Goal: Information Seeking & Learning: Learn about a topic

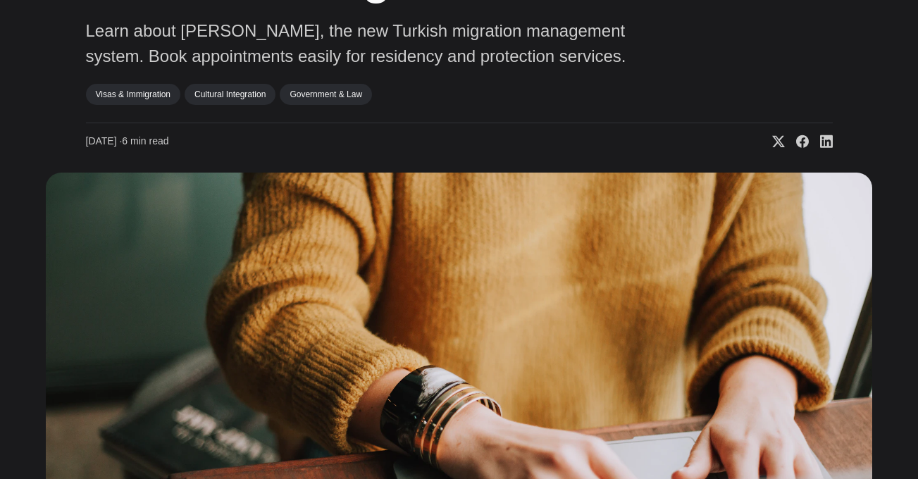
scroll to position [254, 0]
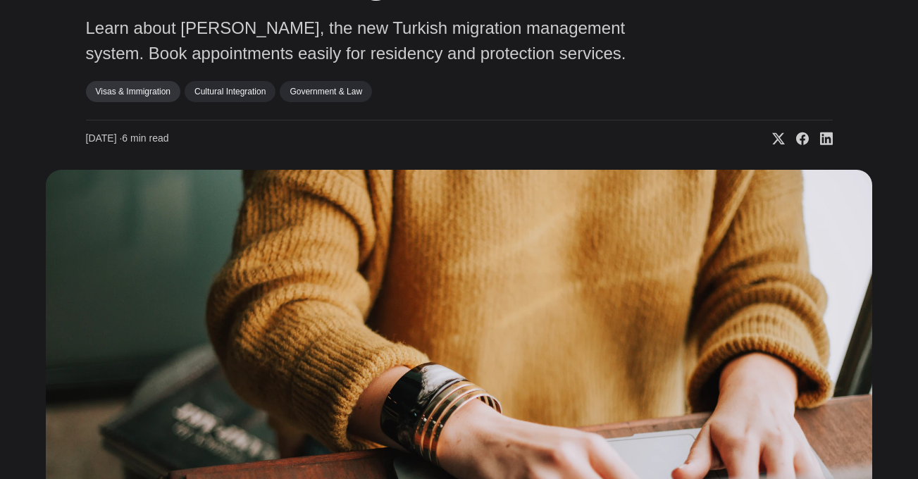
click at [151, 89] on link "Visas & Immigration" at bounding box center [133, 91] width 94 height 21
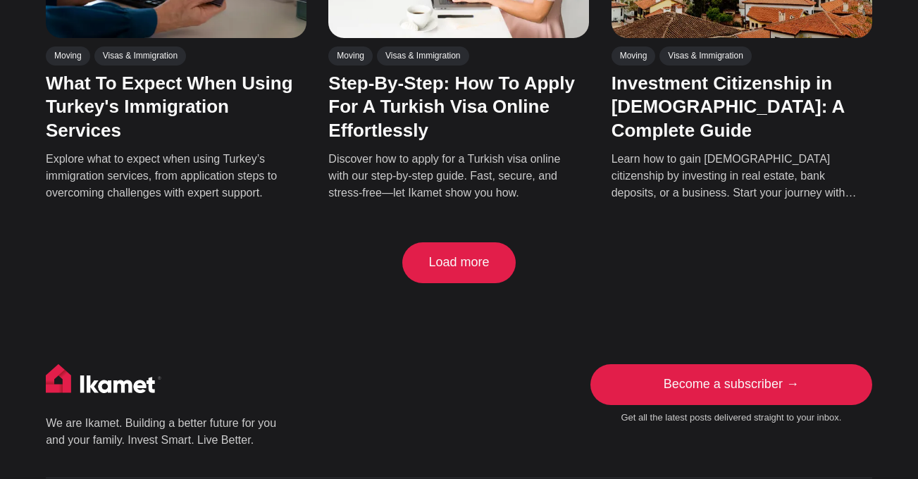
scroll to position [1354, 0]
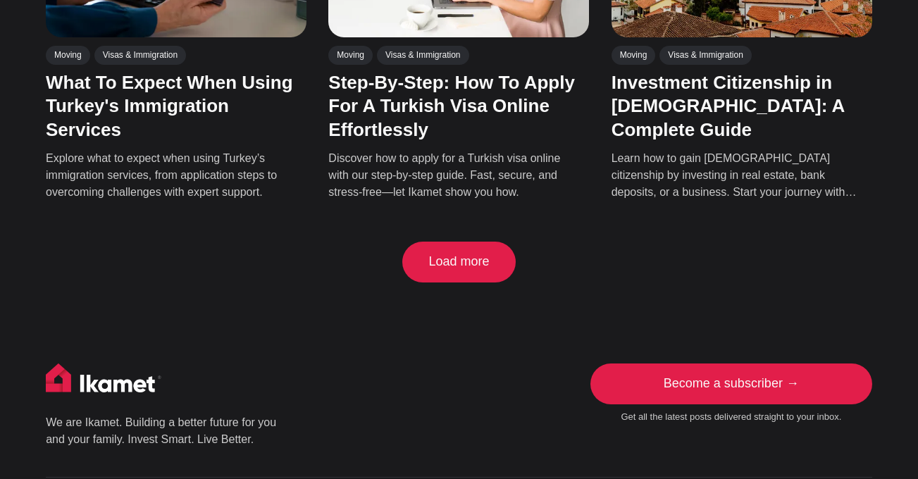
click at [480, 248] on button "Load more" at bounding box center [459, 262] width 106 height 41
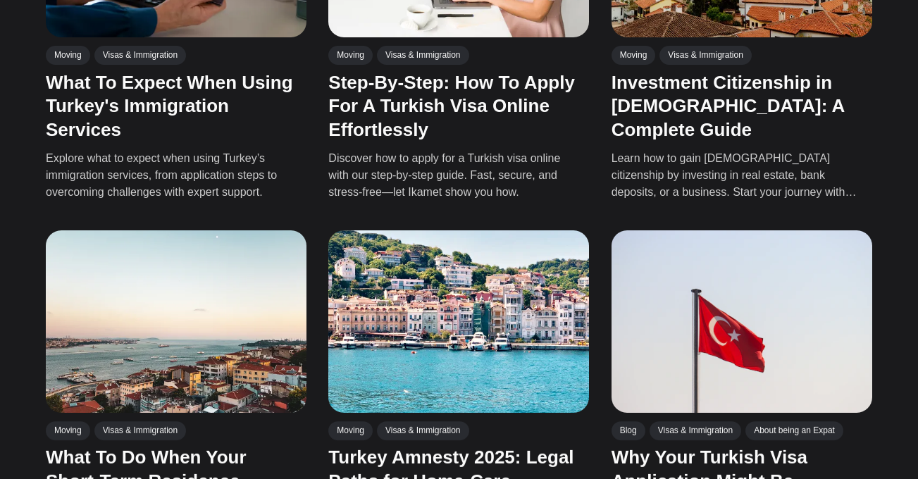
click at [479, 232] on img at bounding box center [458, 321] width 261 height 182
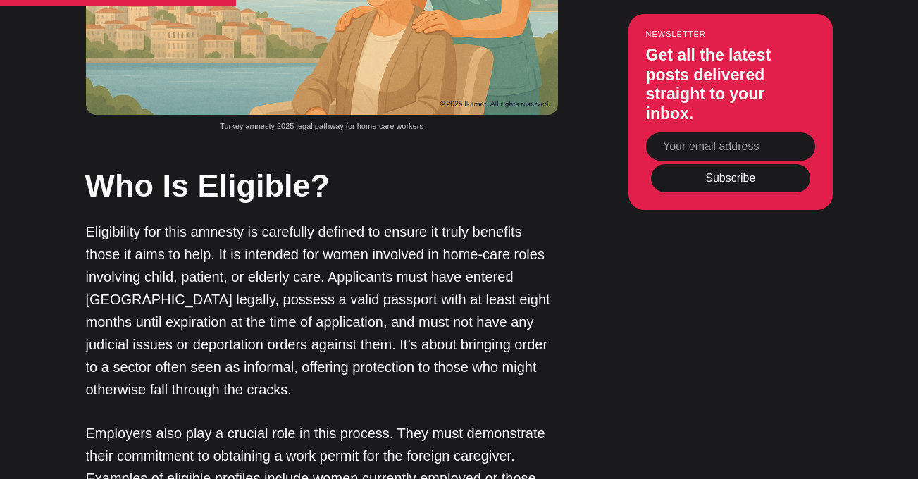
scroll to position [2054, 0]
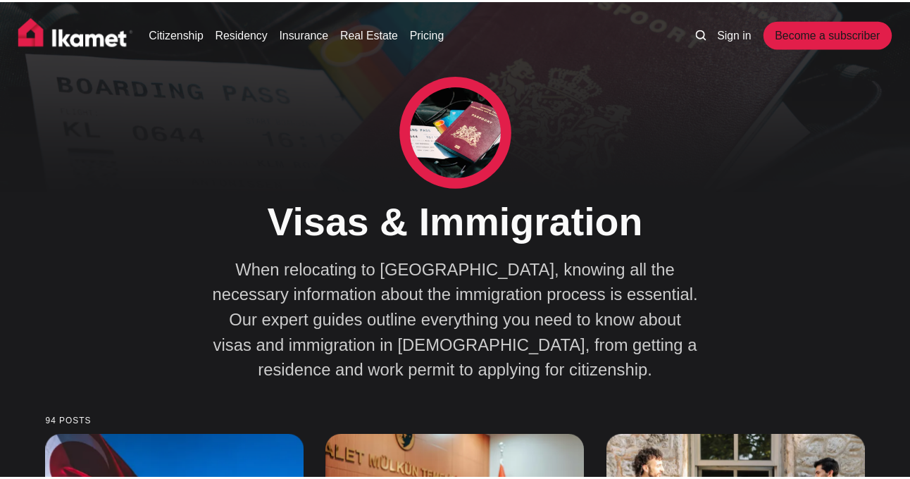
scroll to position [1354, 0]
